Goal: Task Accomplishment & Management: Use online tool/utility

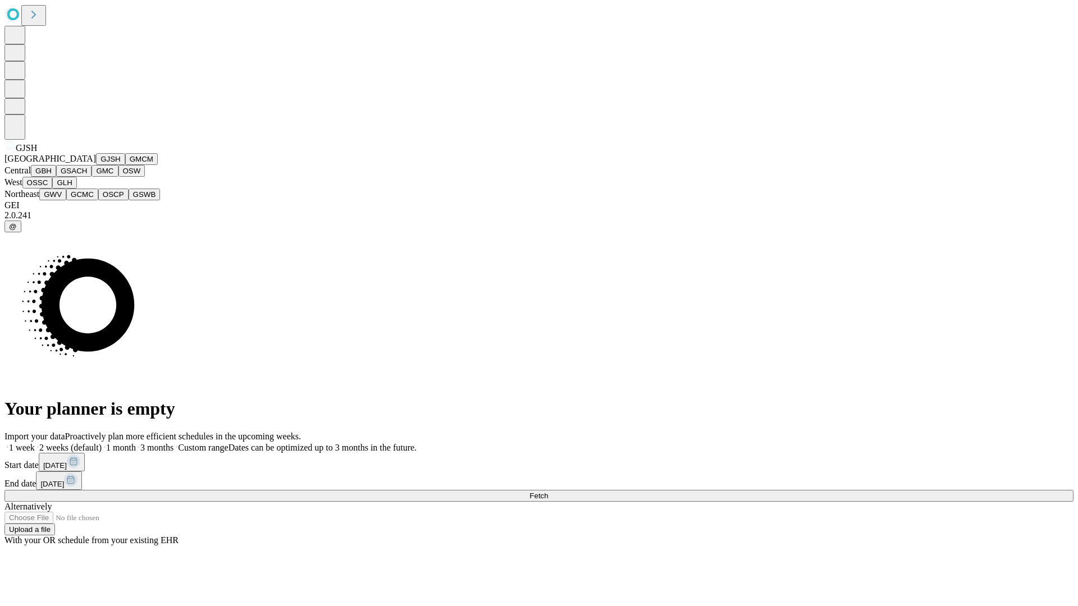
click at [96, 165] on button "GJSH" at bounding box center [110, 159] width 29 height 12
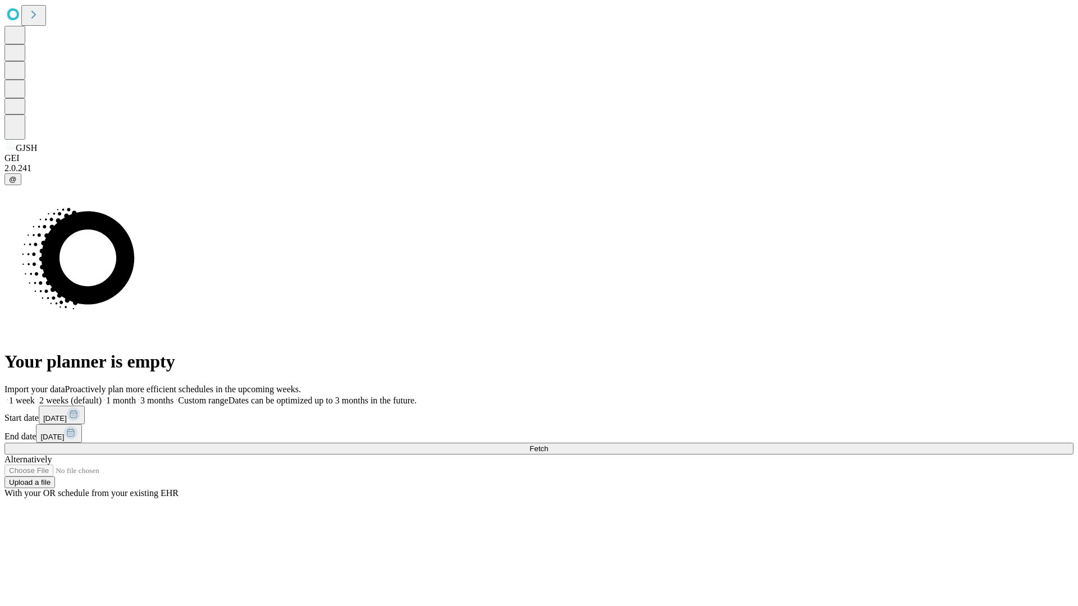
click at [136, 396] on label "1 month" at bounding box center [119, 401] width 34 height 10
click at [548, 445] on span "Fetch" at bounding box center [538, 449] width 19 height 8
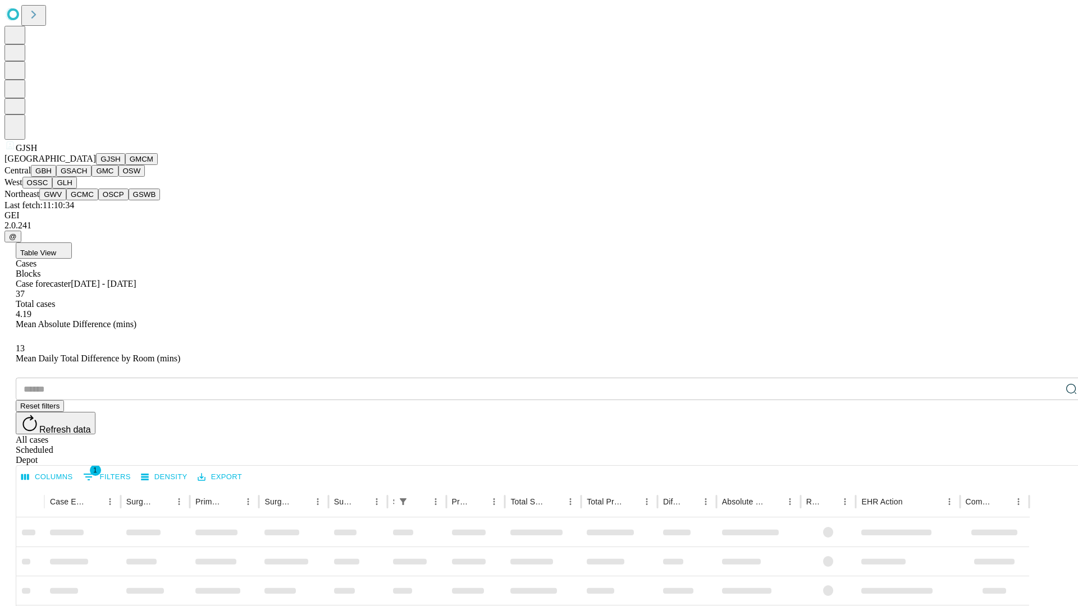
click at [125, 165] on button "GMCM" at bounding box center [141, 159] width 33 height 12
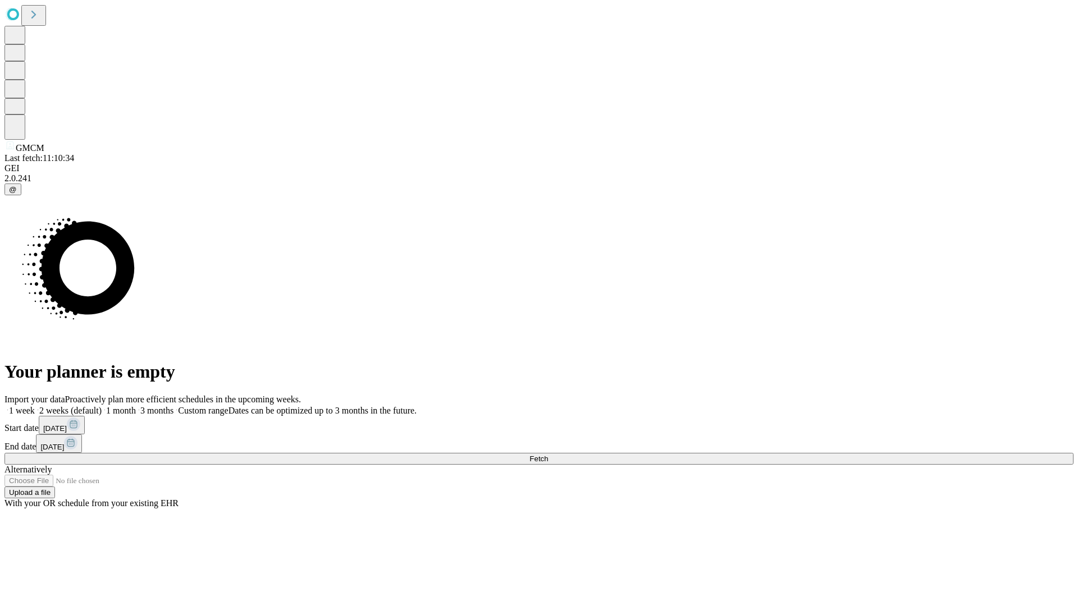
click at [548, 455] on span "Fetch" at bounding box center [538, 459] width 19 height 8
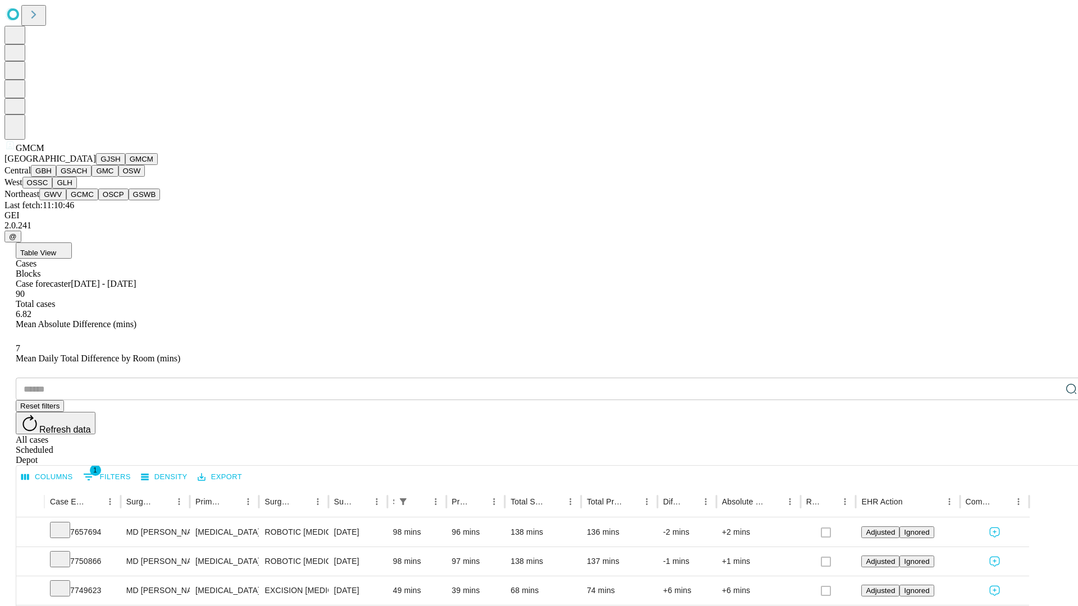
click at [56, 177] on button "GBH" at bounding box center [43, 171] width 25 height 12
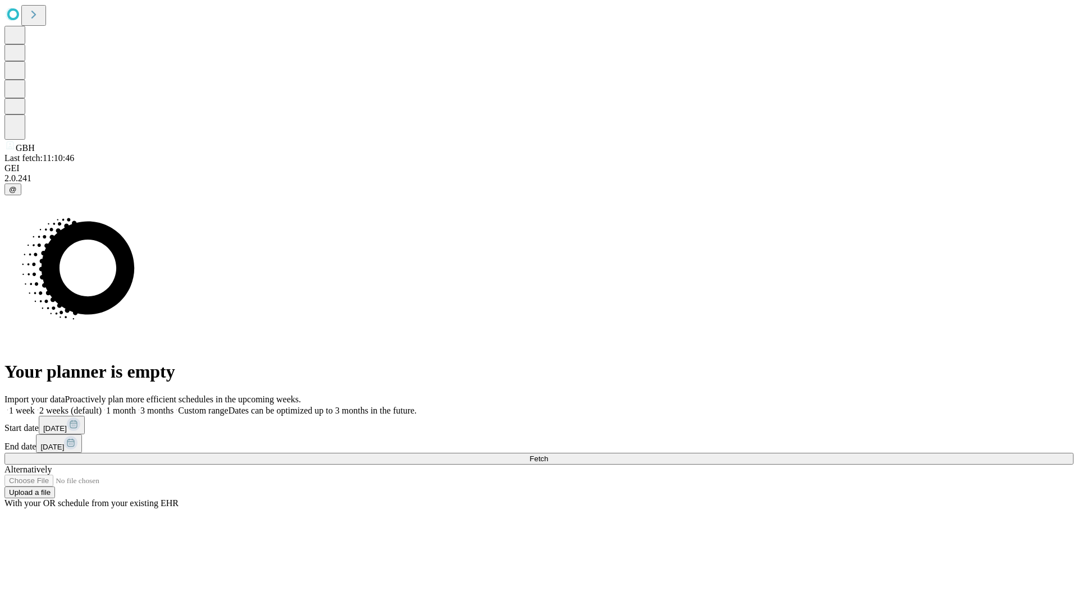
click at [548, 455] on span "Fetch" at bounding box center [538, 459] width 19 height 8
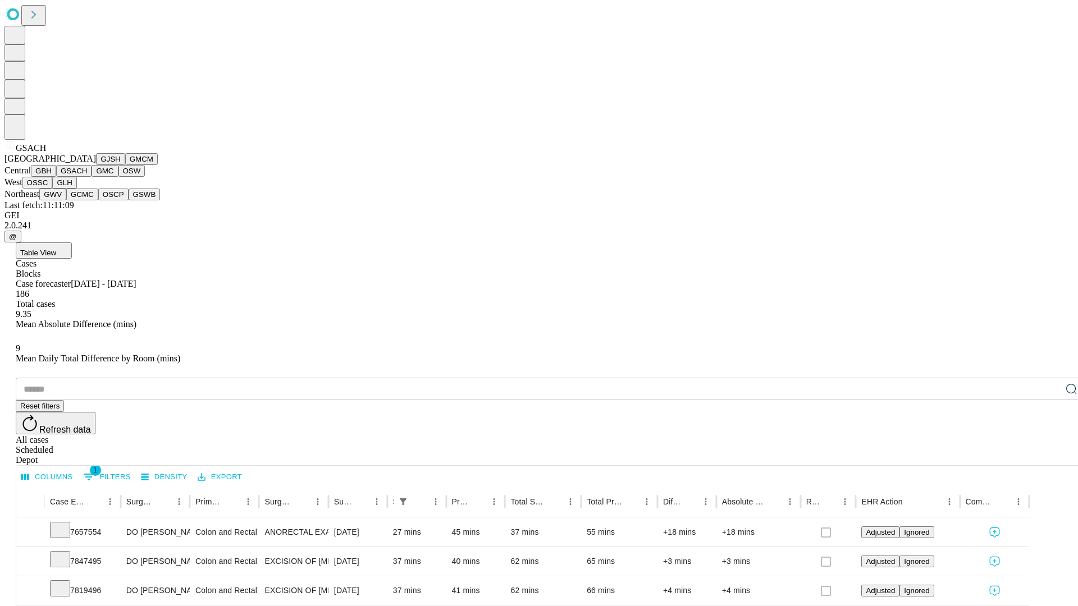
click at [92, 177] on button "GMC" at bounding box center [105, 171] width 26 height 12
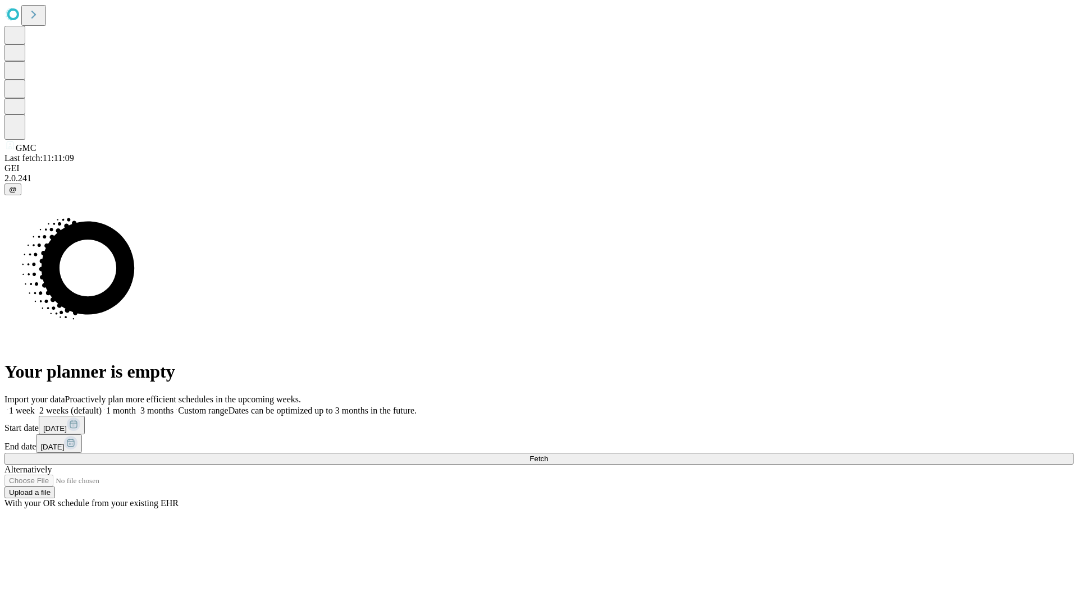
click at [136, 406] on label "1 month" at bounding box center [119, 411] width 34 height 10
click at [548, 455] on span "Fetch" at bounding box center [538, 459] width 19 height 8
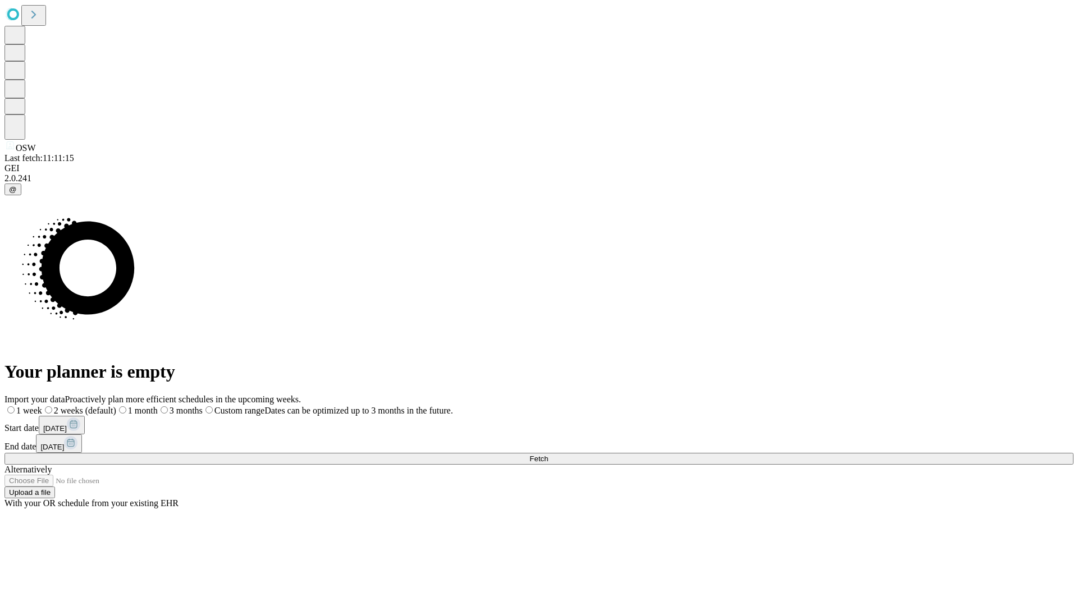
click at [158, 406] on label "1 month" at bounding box center [137, 411] width 42 height 10
click at [548, 455] on span "Fetch" at bounding box center [538, 459] width 19 height 8
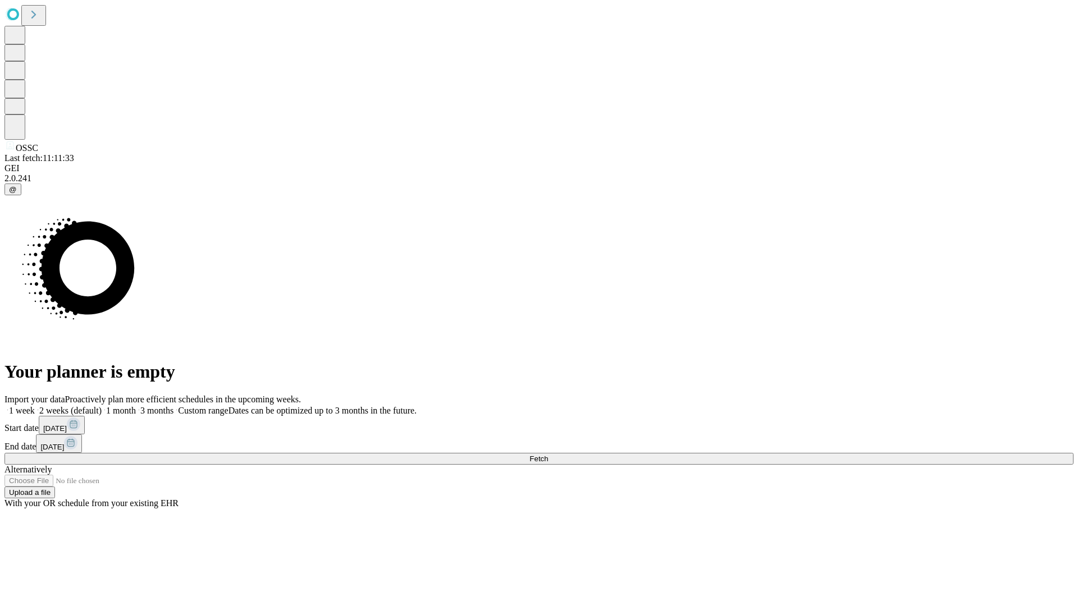
click at [136, 406] on label "1 month" at bounding box center [119, 411] width 34 height 10
click at [548, 455] on span "Fetch" at bounding box center [538, 459] width 19 height 8
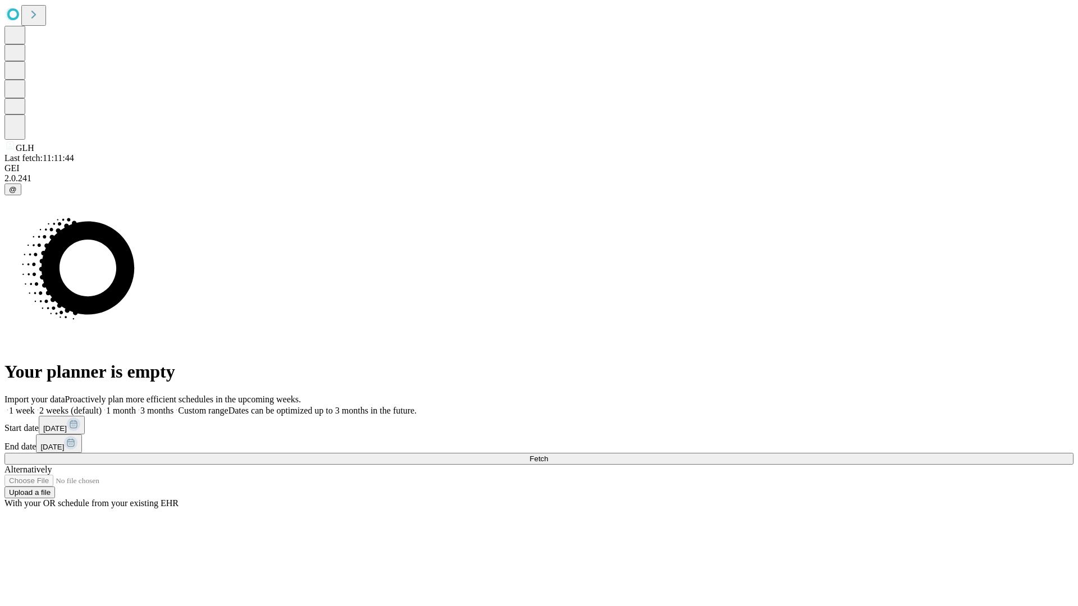
click at [136, 406] on label "1 month" at bounding box center [119, 411] width 34 height 10
click at [548, 455] on span "Fetch" at bounding box center [538, 459] width 19 height 8
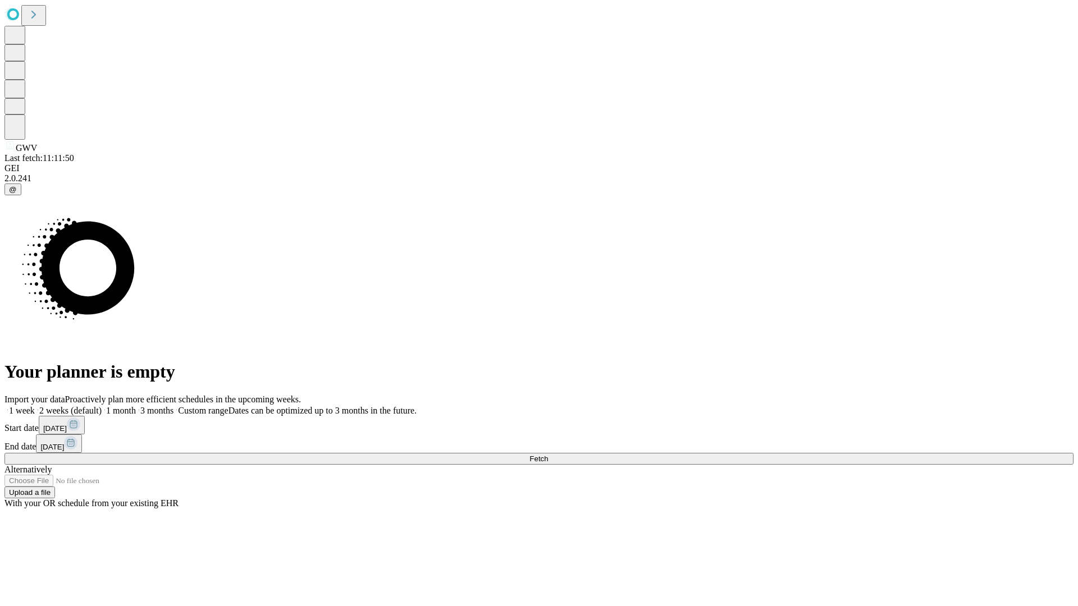
click at [136, 406] on label "1 month" at bounding box center [119, 411] width 34 height 10
click at [548, 455] on span "Fetch" at bounding box center [538, 459] width 19 height 8
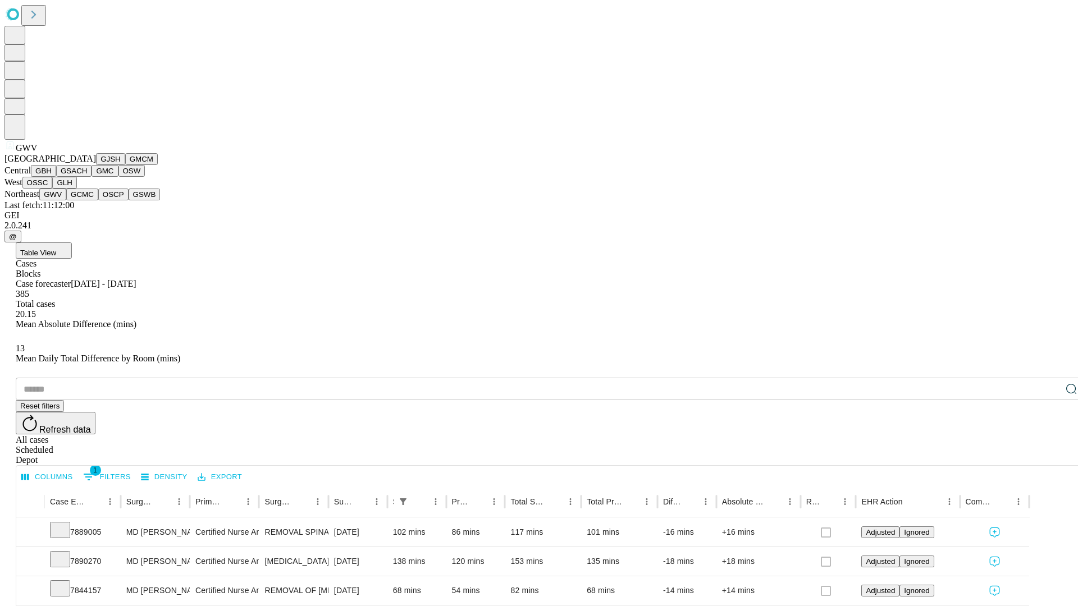
click at [87, 200] on button "GCMC" at bounding box center [82, 195] width 32 height 12
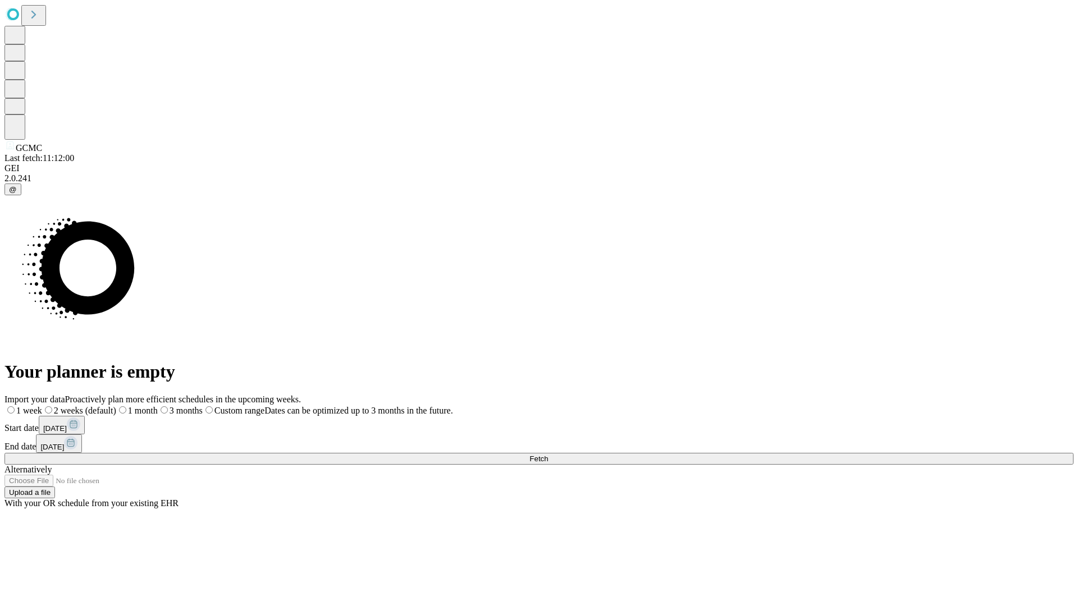
click at [158, 406] on label "1 month" at bounding box center [137, 411] width 42 height 10
click at [548, 455] on span "Fetch" at bounding box center [538, 459] width 19 height 8
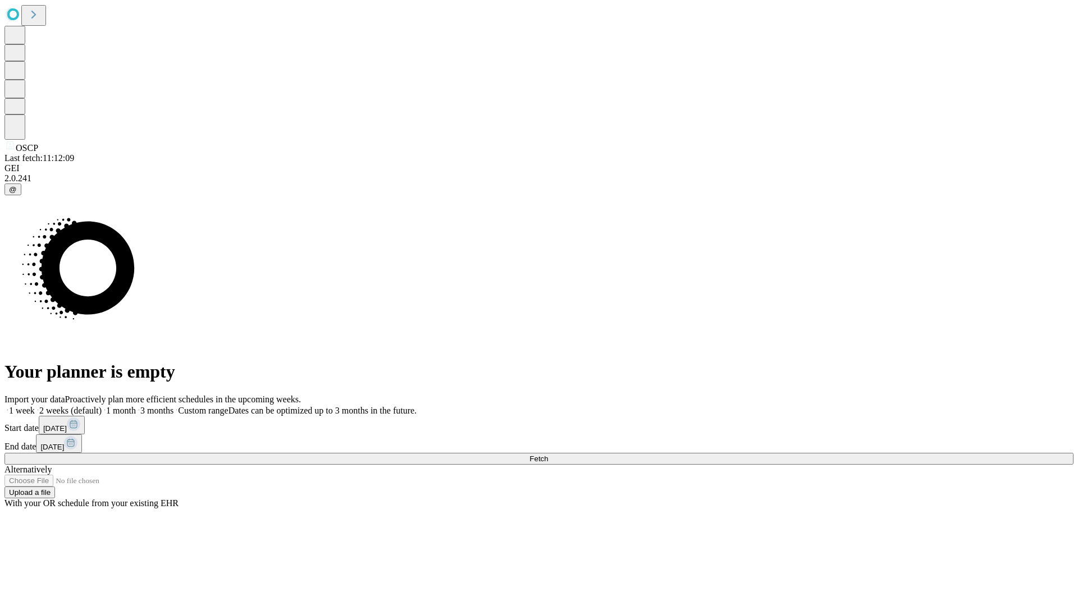
click at [136, 406] on label "1 month" at bounding box center [119, 411] width 34 height 10
click at [548, 455] on span "Fetch" at bounding box center [538, 459] width 19 height 8
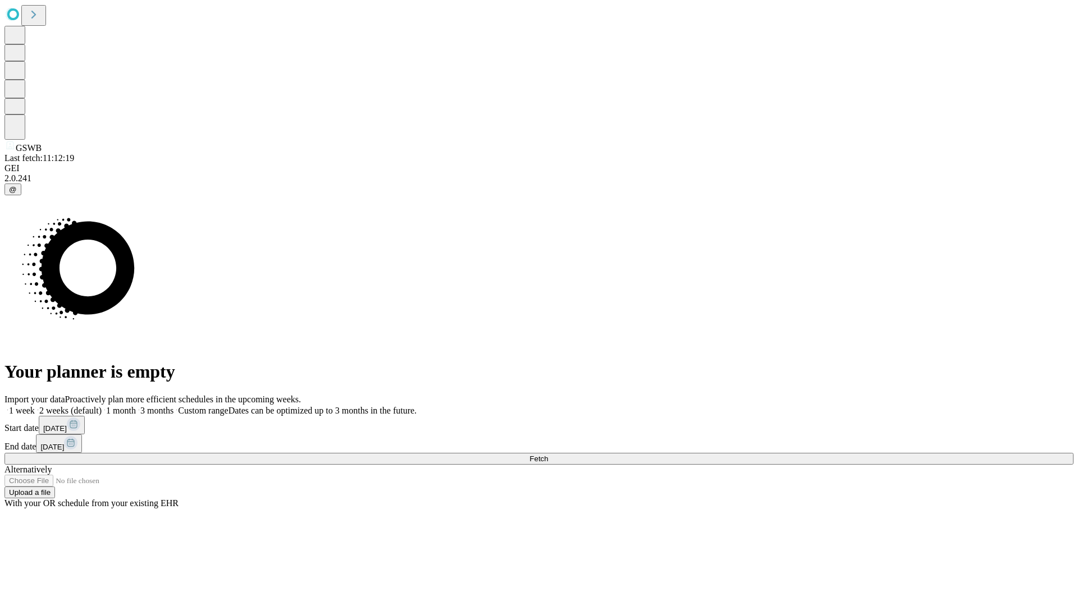
click at [136, 406] on label "1 month" at bounding box center [119, 411] width 34 height 10
click at [548, 455] on span "Fetch" at bounding box center [538, 459] width 19 height 8
